Goal: Information Seeking & Learning: Find specific fact

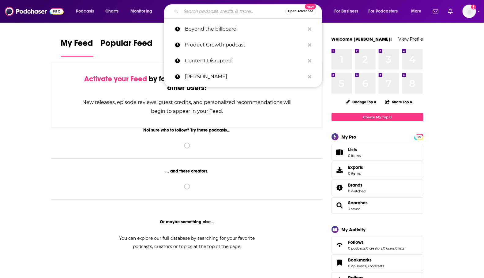
click at [197, 11] on input "Search podcasts, credits, & more..." at bounding box center [233, 11] width 104 height 10
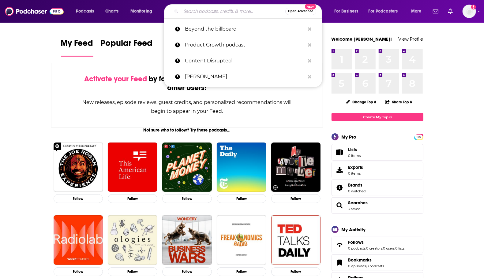
paste input "The Engineering Leadership Podcast"
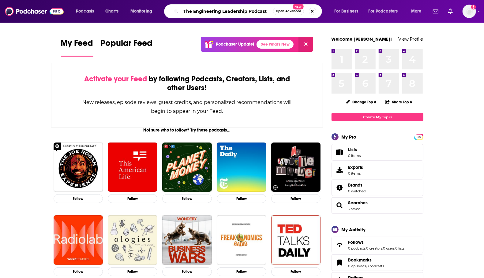
type input "The Engineering Leadership Podcast"
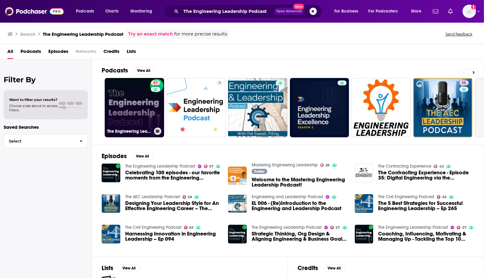
click at [134, 104] on link "57 The Engineering Leadership Podcast" at bounding box center [134, 107] width 59 height 59
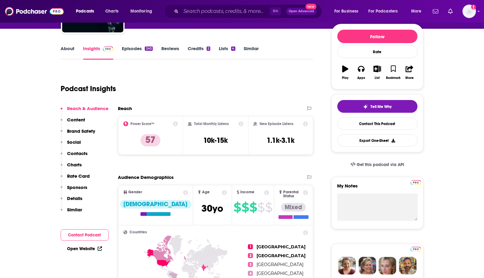
scroll to position [95, 0]
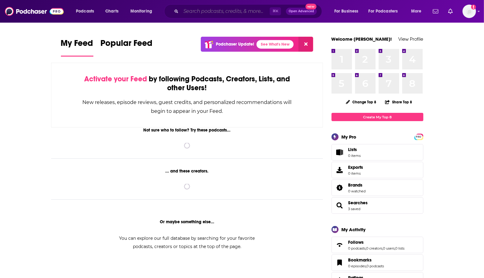
click at [193, 14] on input "Search podcasts, credits, & more..." at bounding box center [225, 11] width 89 height 10
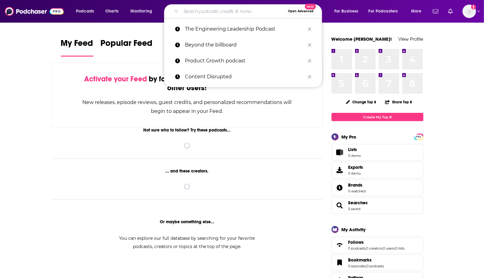
paste input "The Pragmatic Engineer Podcast"
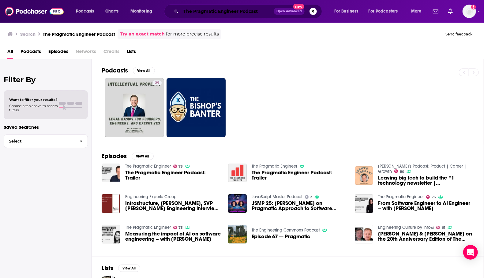
click at [250, 11] on input "The Pragmatic Engineer Podcast" at bounding box center [227, 11] width 93 height 10
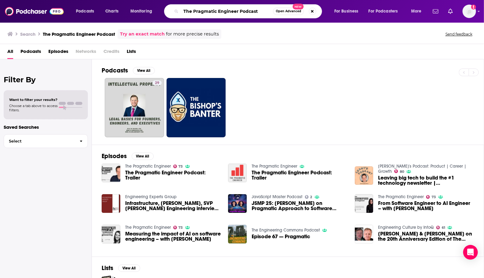
drag, startPoint x: 239, startPoint y: 12, endPoint x: 274, endPoint y: 12, distance: 34.6
click at [274, 12] on div "The Pragmatic Engineer Podcast Open Advanced New" at bounding box center [243, 11] width 158 height 14
type input "The Pragmatic Engineer"
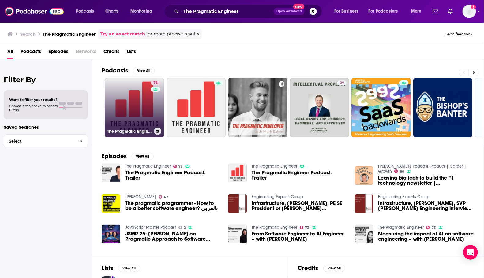
click at [141, 102] on link "73 The Pragmatic Engineer" at bounding box center [134, 107] width 59 height 59
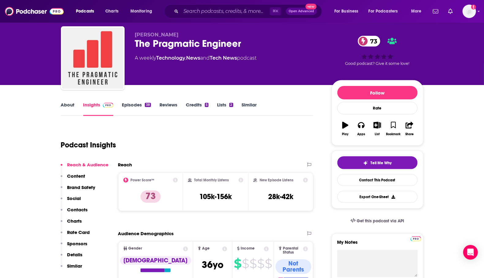
scroll to position [16, 0]
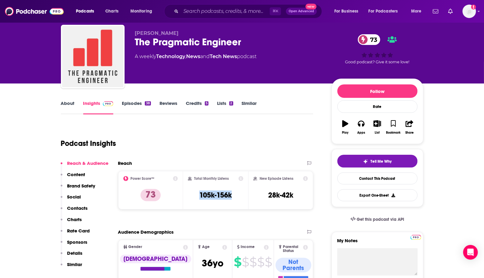
drag, startPoint x: 198, startPoint y: 197, endPoint x: 241, endPoint y: 197, distance: 43.4
click at [241, 197] on div "Total Monthly Listens 105k-156k" at bounding box center [215, 190] width 55 height 28
copy h3 "105k-156k"
